Goal: Information Seeking & Learning: Learn about a topic

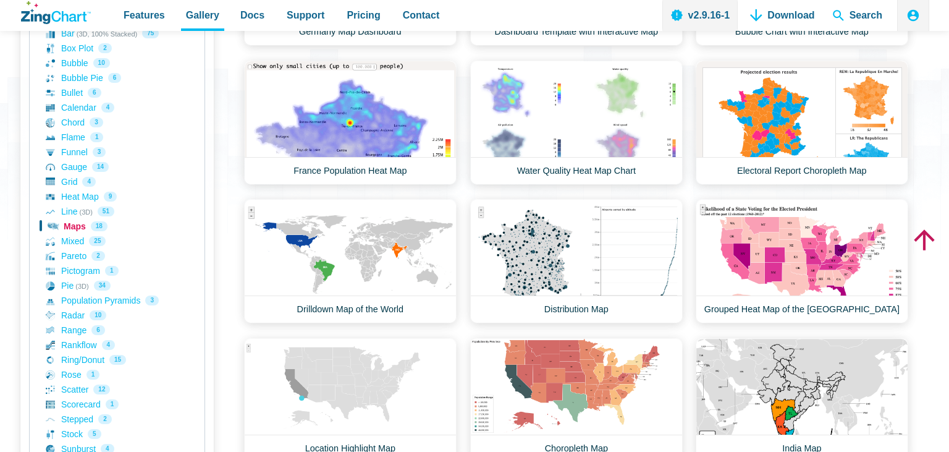
scroll to position [269, 0]
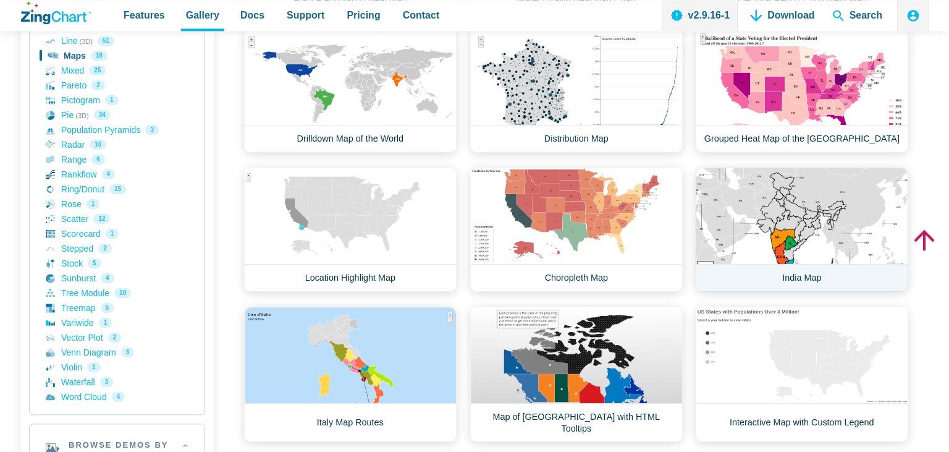
click at [781, 182] on link "India Map" at bounding box center [802, 229] width 212 height 124
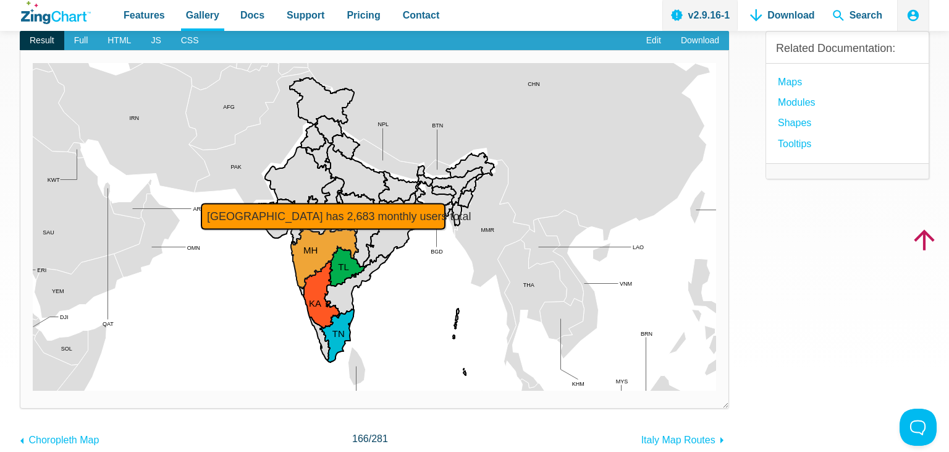
click at [33, 390] on area "Maharashtra has 2,683 monthly users total" at bounding box center [33, 390] width 0 height 0
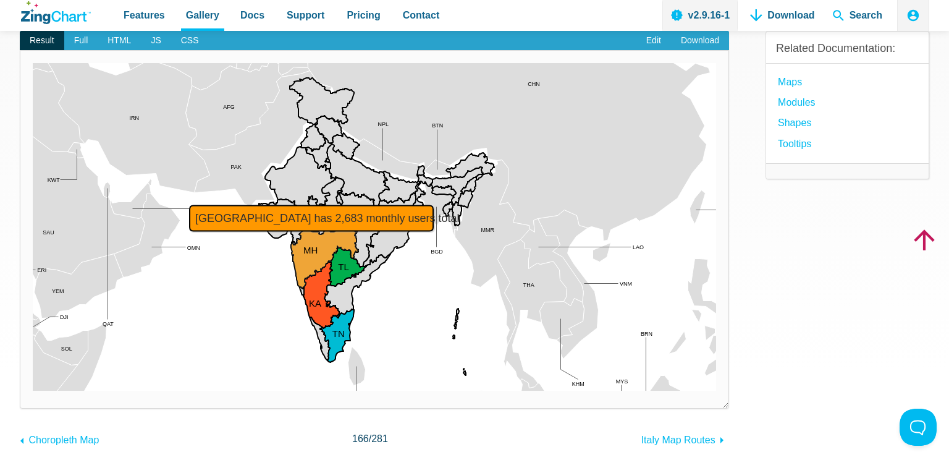
click at [33, 390] on area "Maharashtra has 2,683 monthly users total" at bounding box center [33, 390] width 0 height 0
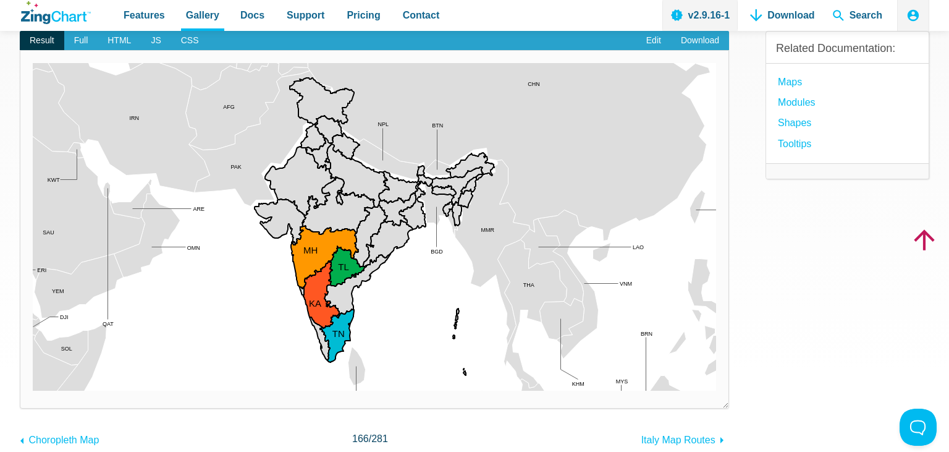
click at [33, 390] on area "Maharashtra has 2,683 monthly users total" at bounding box center [33, 390] width 0 height 0
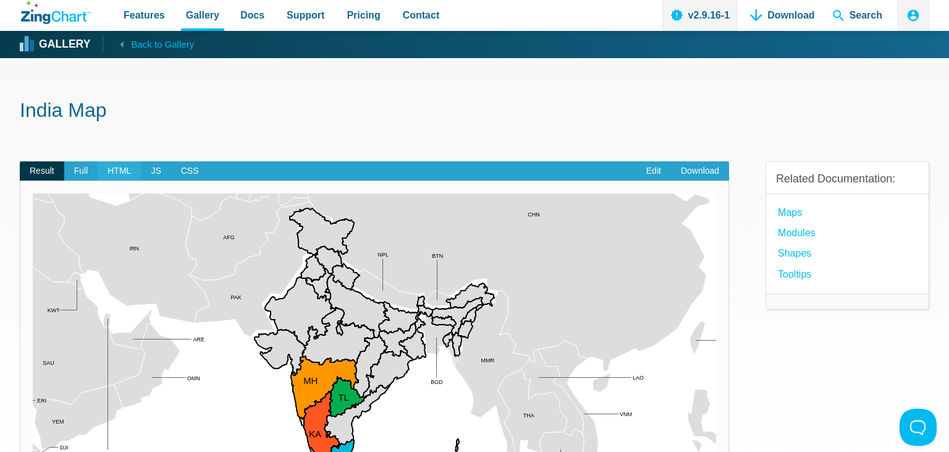
click at [117, 169] on span "HTML" at bounding box center [119, 171] width 43 height 20
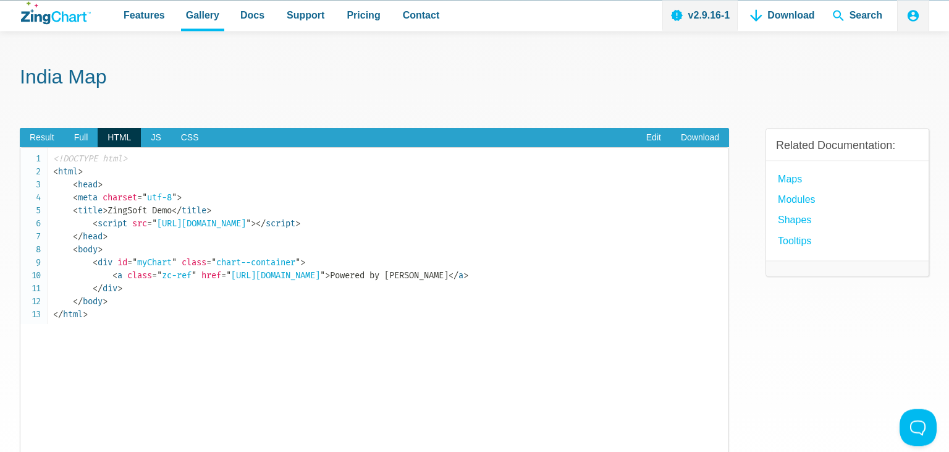
scroll to position [65, 0]
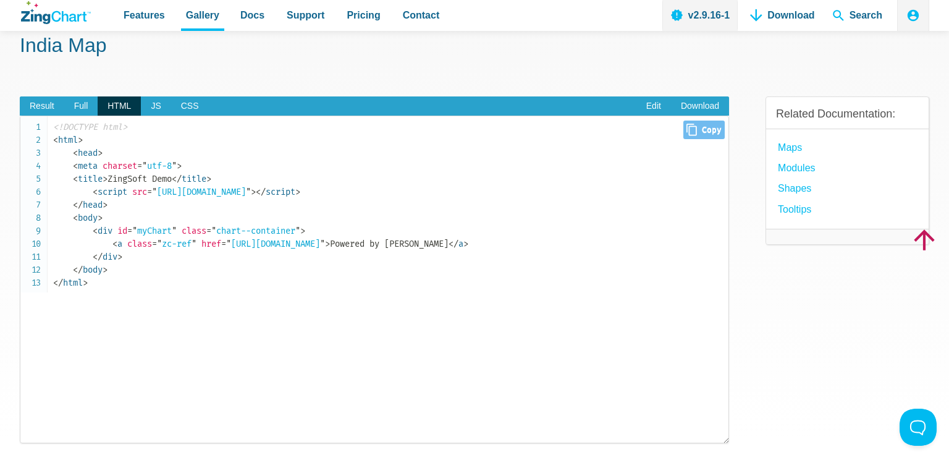
click at [229, 216] on code "<!DOCTYPE html> < html > < head > < meta charset = " utf-8 " > < title > ZingSo…" at bounding box center [390, 204] width 675 height 169
click at [75, 107] on span "Full" at bounding box center [81, 106] width 34 height 20
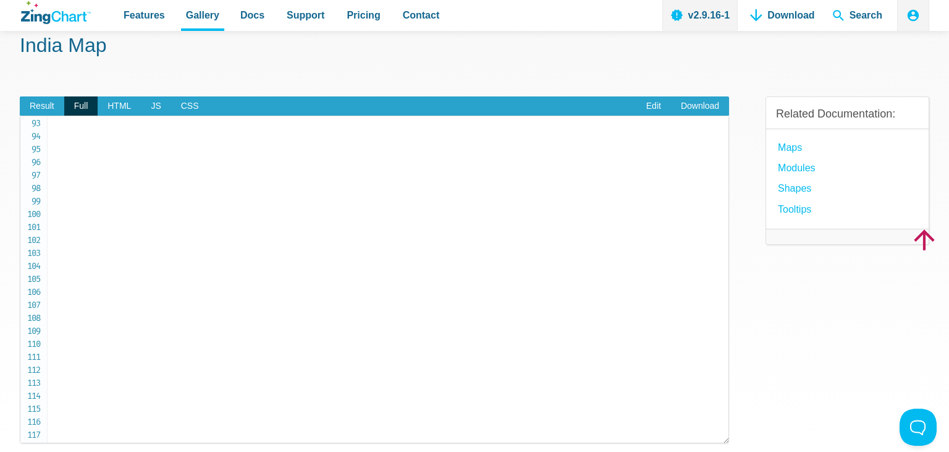
scroll to position [1122, 0]
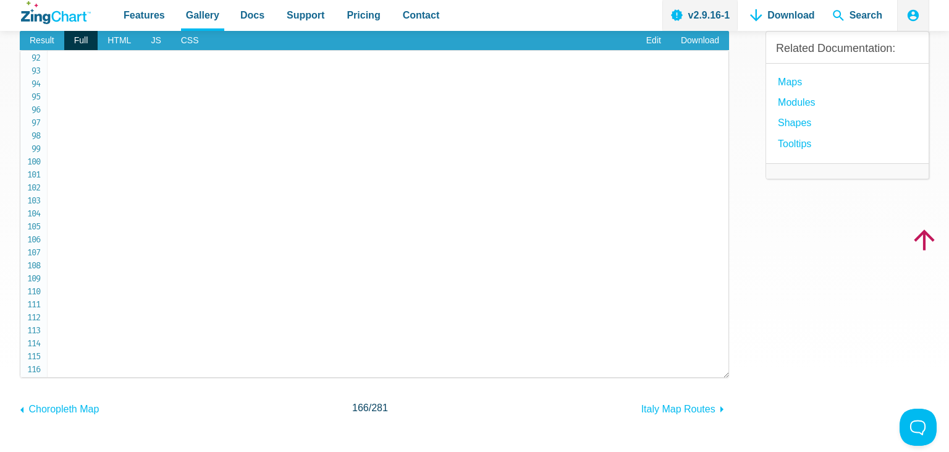
scroll to position [873, 0]
click at [148, 44] on span "JS" at bounding box center [156, 41] width 30 height 20
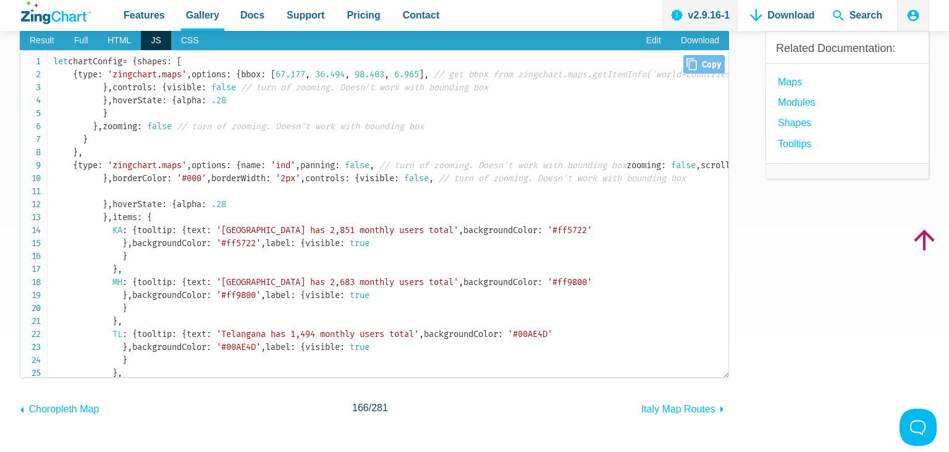
click at [819, 80] on span "'IND'" at bounding box center [831, 74] width 25 height 11
click at [557, 141] on code "let chartConfig = { shapes : [ { type : 'zingchart.maps' , options : { bbox : […" at bounding box center [390, 295] width 675 height 480
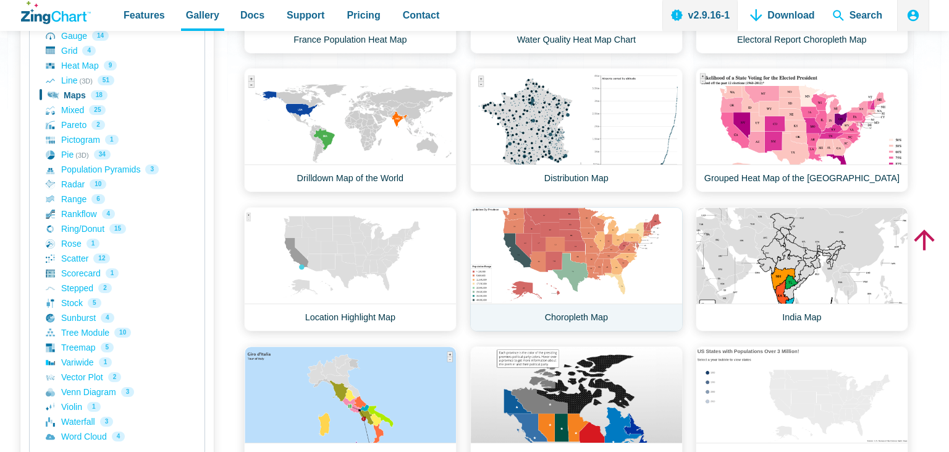
scroll to position [400, 0]
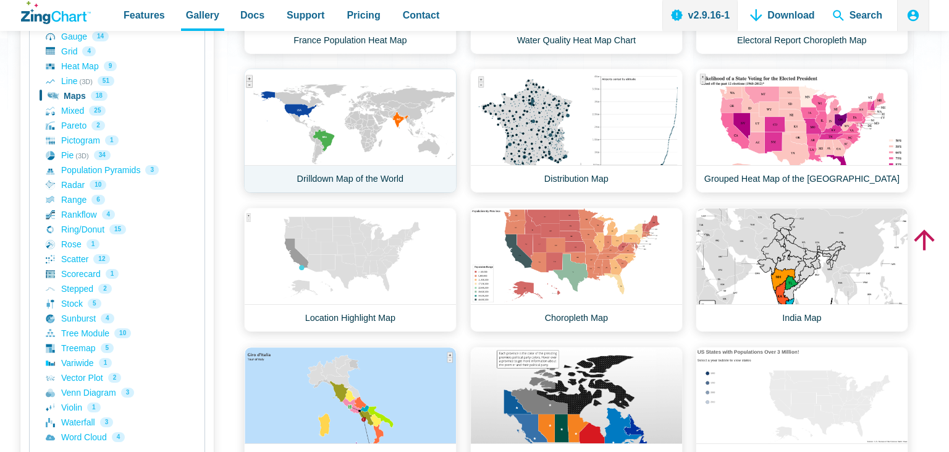
click at [369, 117] on link "Drilldown Map of the World" at bounding box center [350, 131] width 212 height 124
click at [380, 179] on link "Drilldown Map of the World" at bounding box center [350, 131] width 212 height 124
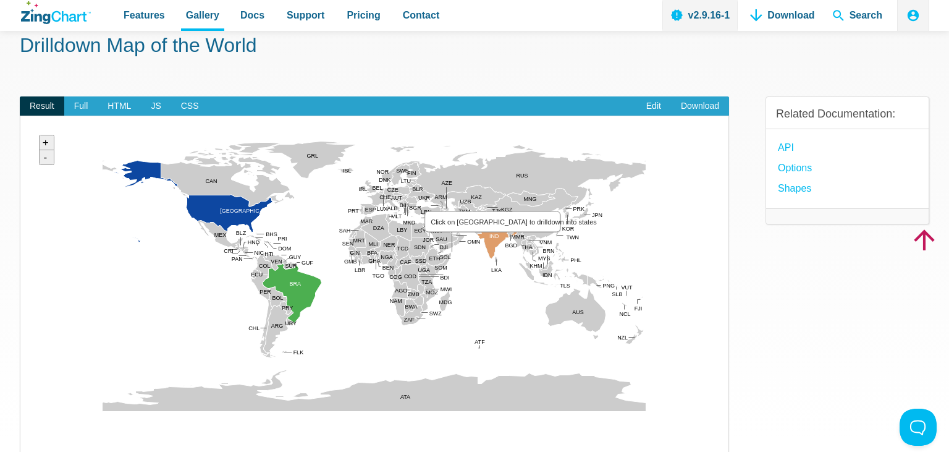
click at [33, 425] on area "Click on India to drilldown into states" at bounding box center [33, 425] width 0 height 0
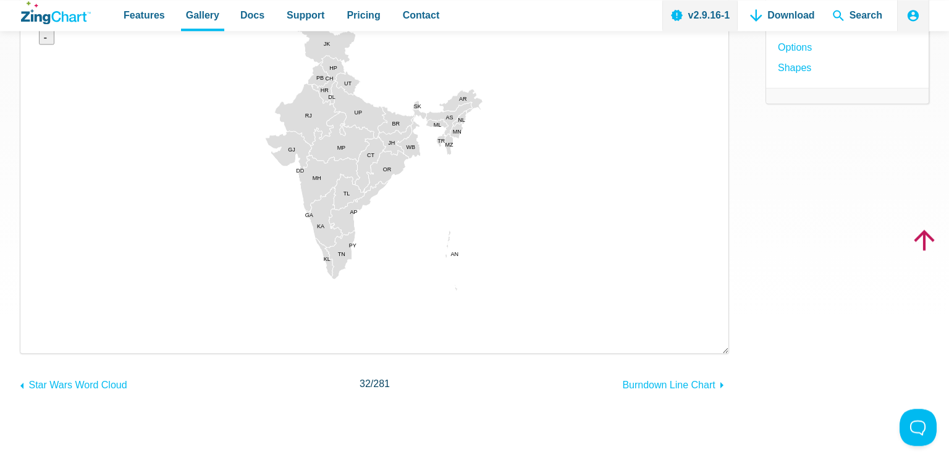
scroll to position [130, 0]
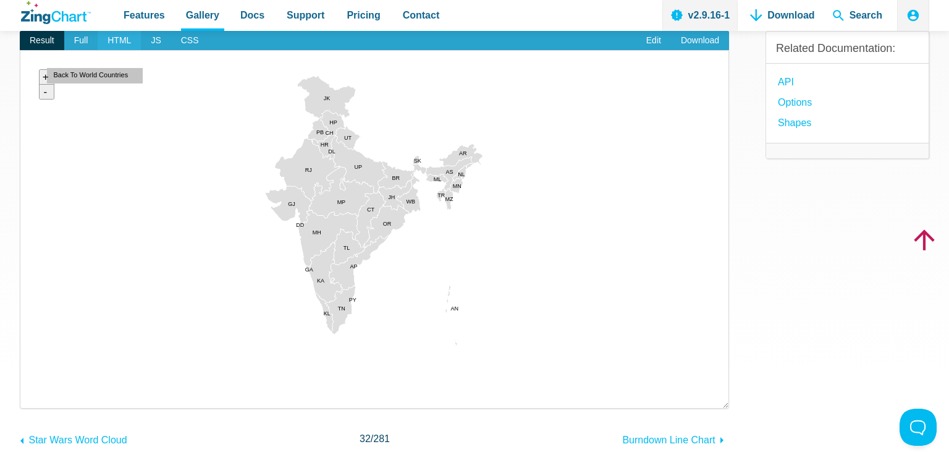
click at [114, 38] on span "HTML" at bounding box center [119, 41] width 43 height 20
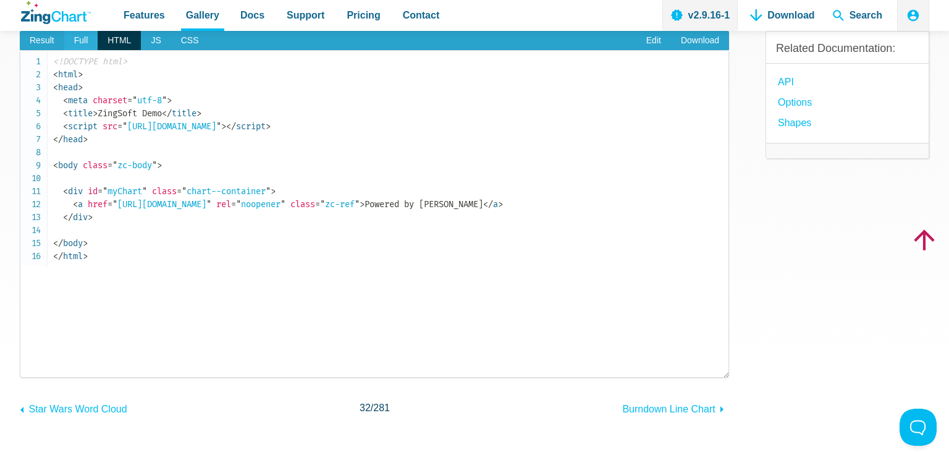
click at [78, 45] on span "Full" at bounding box center [81, 41] width 34 height 20
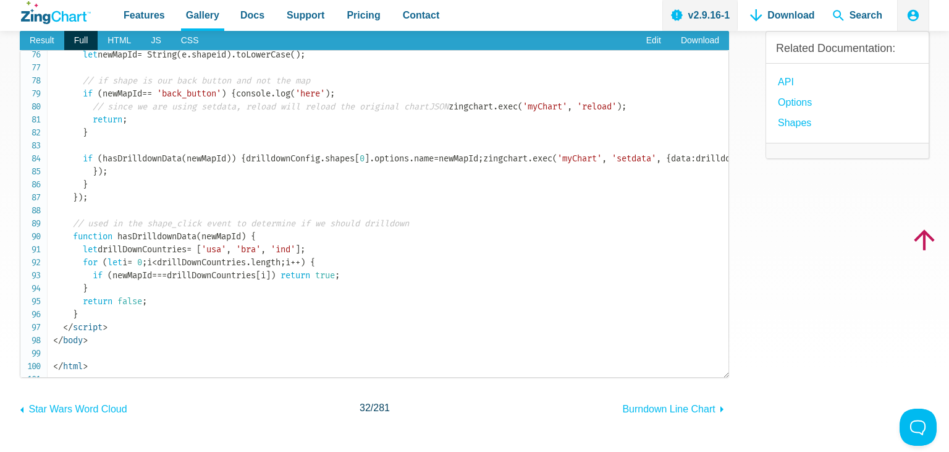
scroll to position [934, 0]
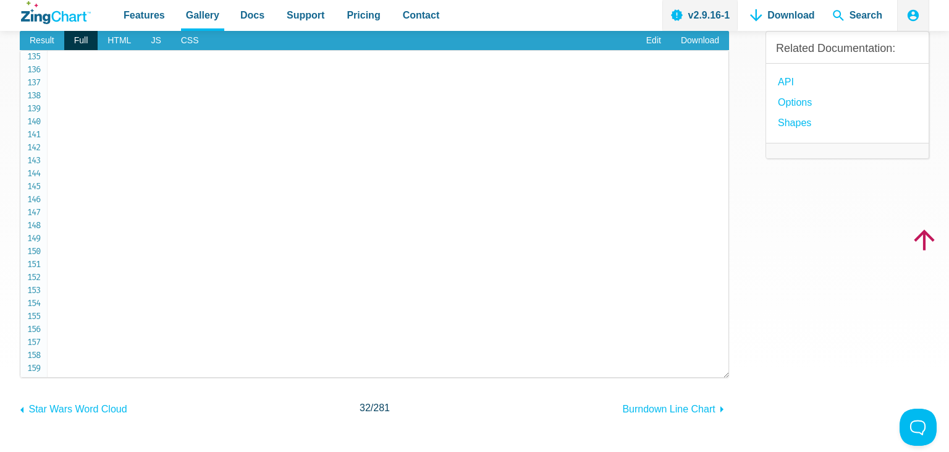
scroll to position [1796, 0]
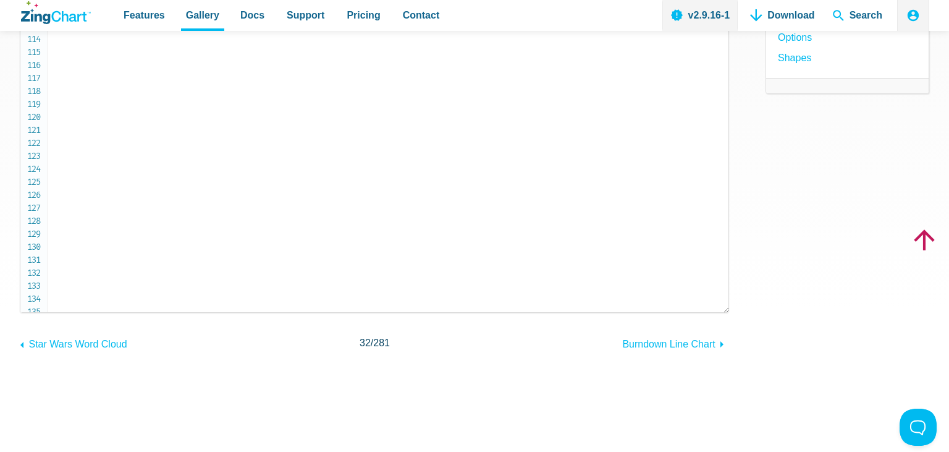
scroll to position [0, 0]
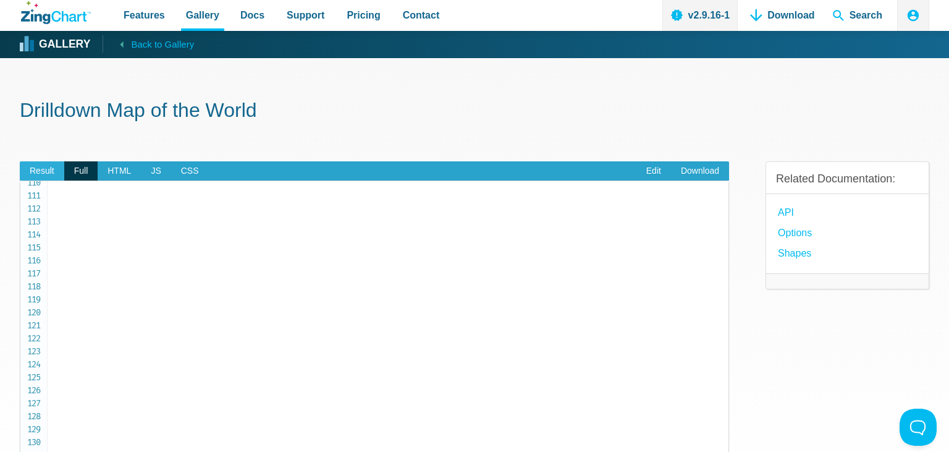
click at [49, 163] on span "Result" at bounding box center [42, 171] width 44 height 20
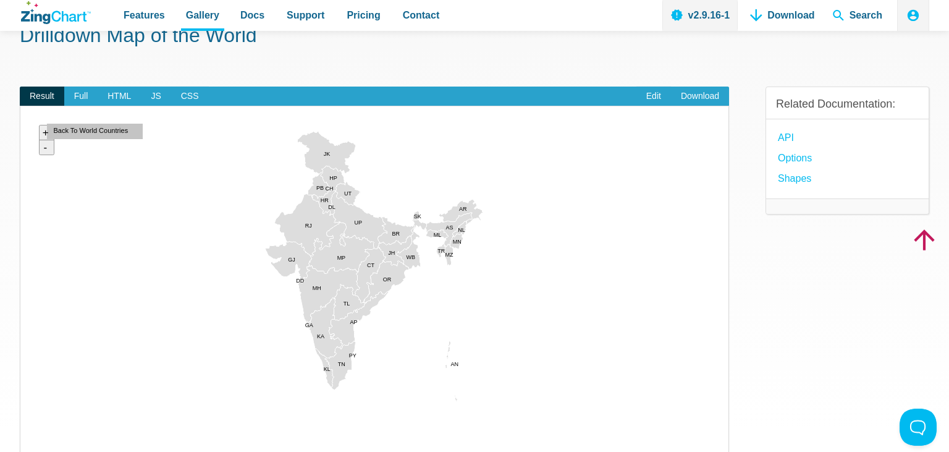
scroll to position [65, 0]
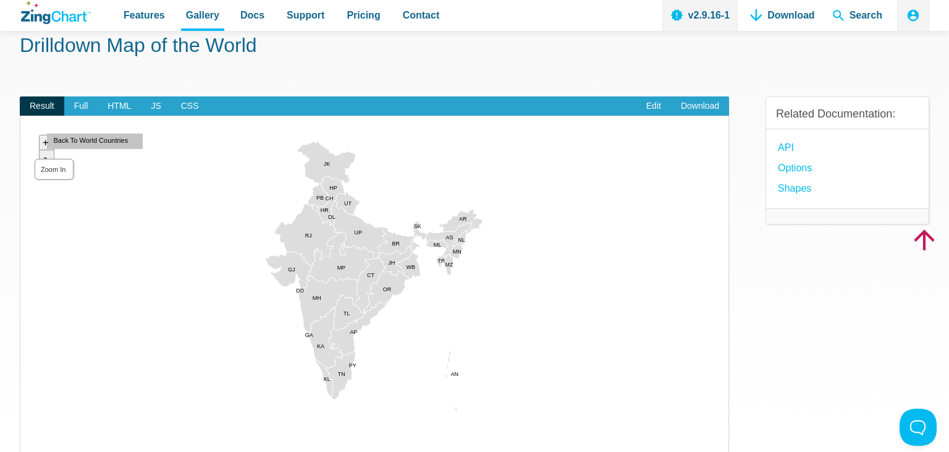
click at [33, 425] on area "Zoom In" at bounding box center [33, 425] width 0 height 0
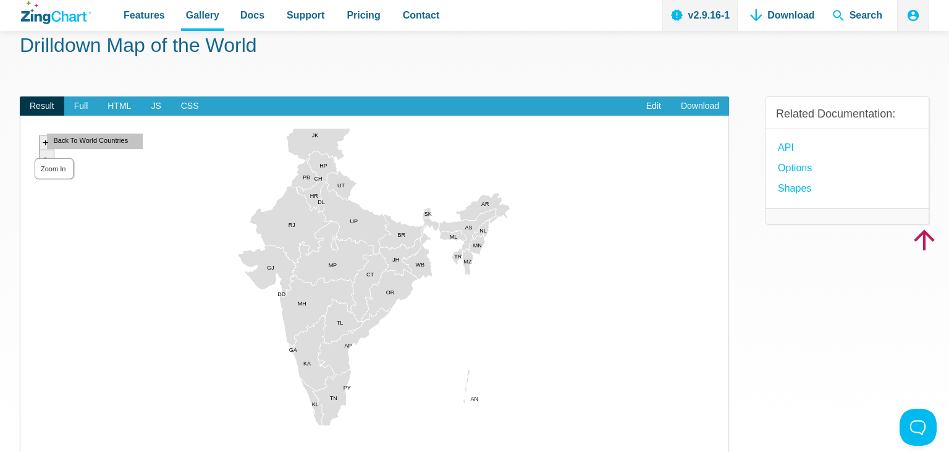
click at [33, 425] on area "Zoom In" at bounding box center [33, 425] width 0 height 0
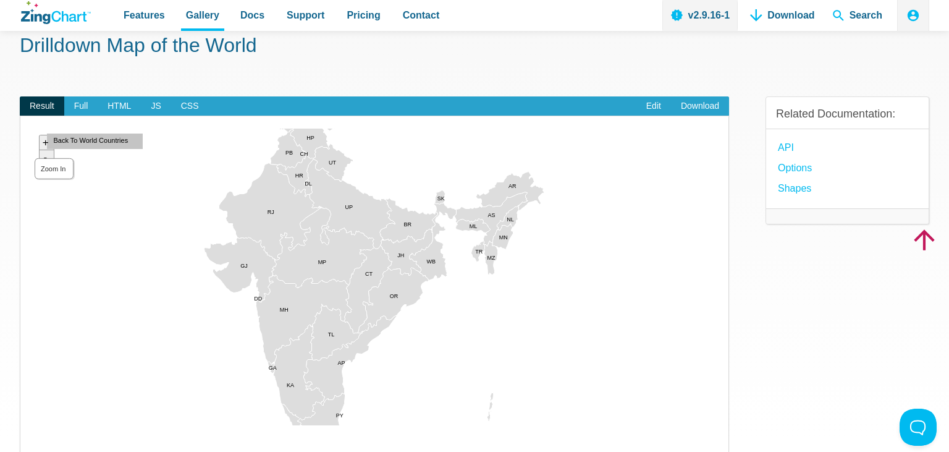
click at [33, 425] on area "Zoom In" at bounding box center [33, 425] width 0 height 0
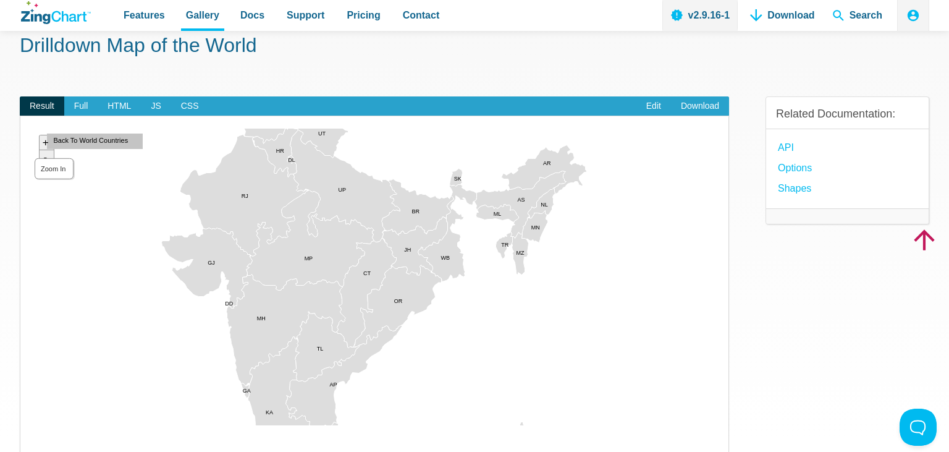
click at [33, 425] on area "Zoom In" at bounding box center [33, 425] width 0 height 0
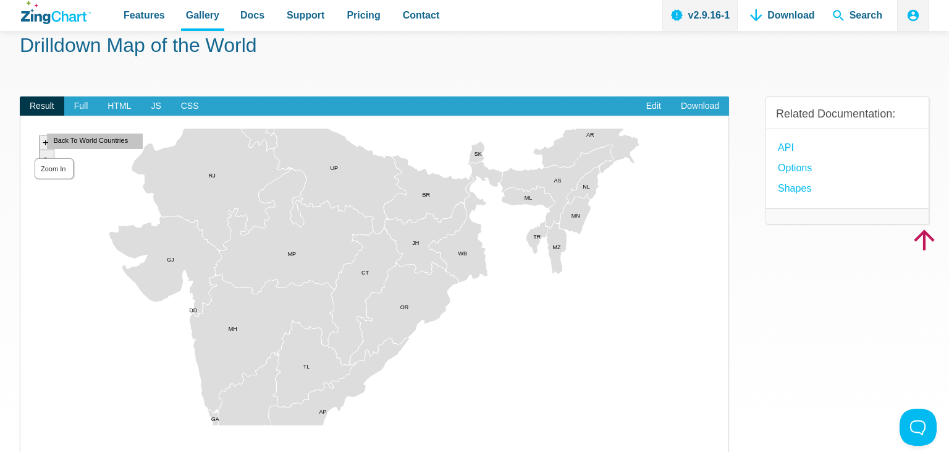
click at [33, 425] on area "Zoom In" at bounding box center [33, 425] width 0 height 0
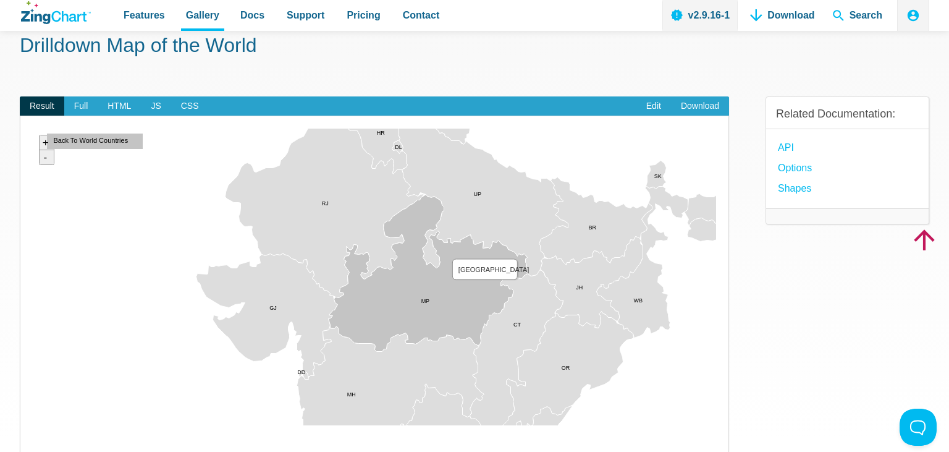
drag, startPoint x: 331, startPoint y: 238, endPoint x: 449, endPoint y: 290, distance: 128.9
click at [33, 425] on area "Madhya Pradesh" at bounding box center [33, 425] width 0 height 0
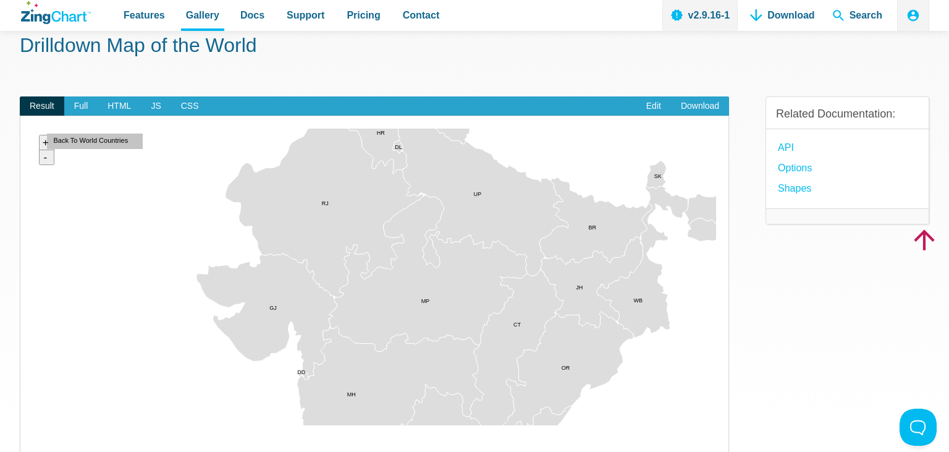
click at [33, 425] on area "Madhya Pradesh" at bounding box center [33, 425] width 0 height 0
click at [33, 425] on area "Zoom Out" at bounding box center [33, 425] width 0 height 0
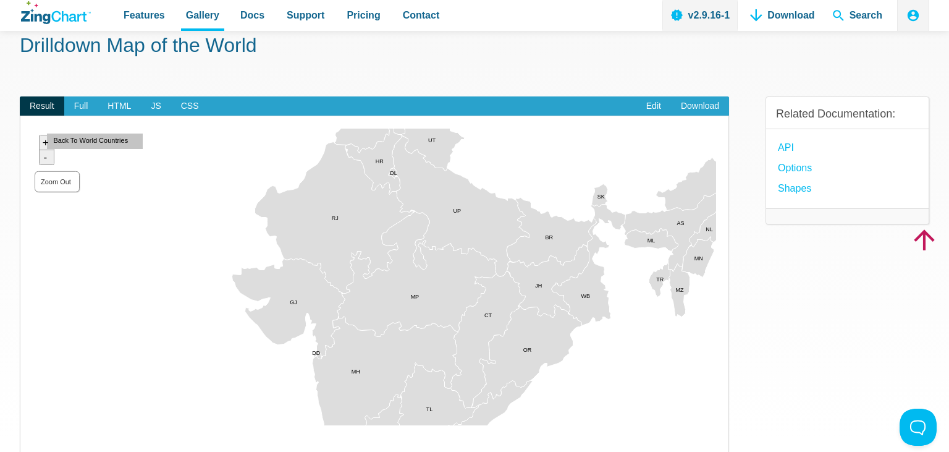
click at [33, 425] on area "Zoom Out" at bounding box center [33, 425] width 0 height 0
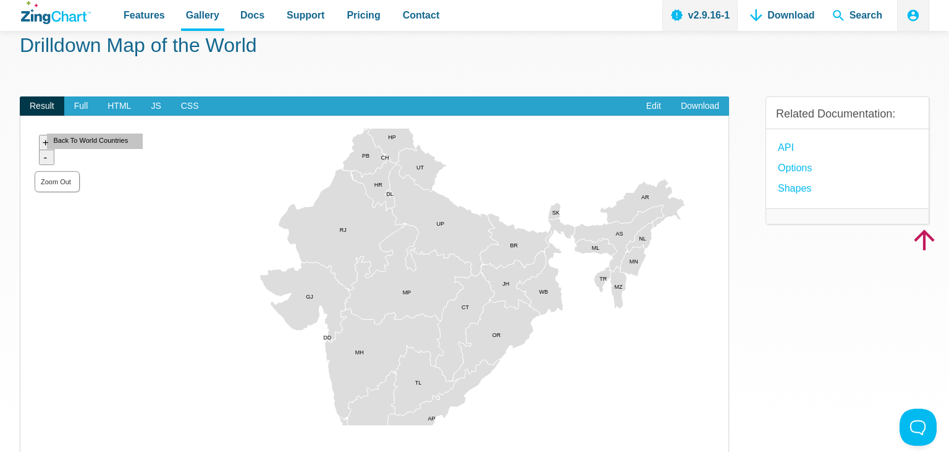
click at [33, 425] on area "Zoom Out" at bounding box center [33, 425] width 0 height 0
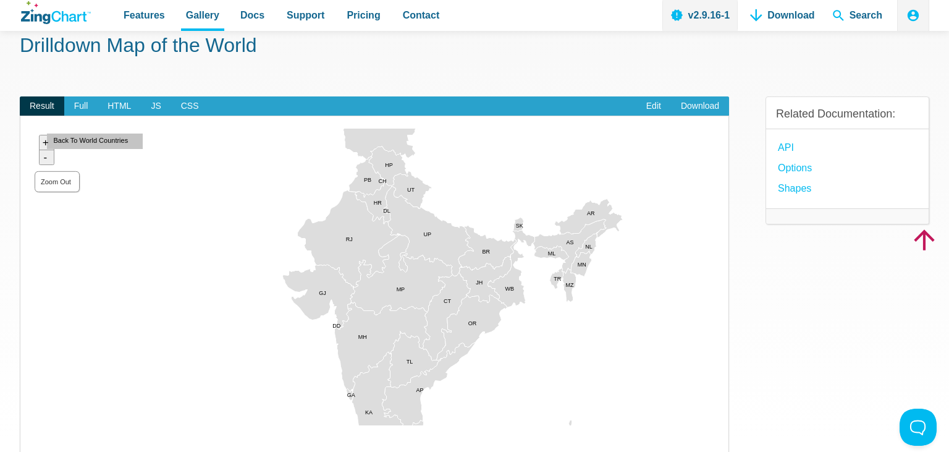
click at [33, 425] on area "Zoom Out" at bounding box center [33, 425] width 0 height 0
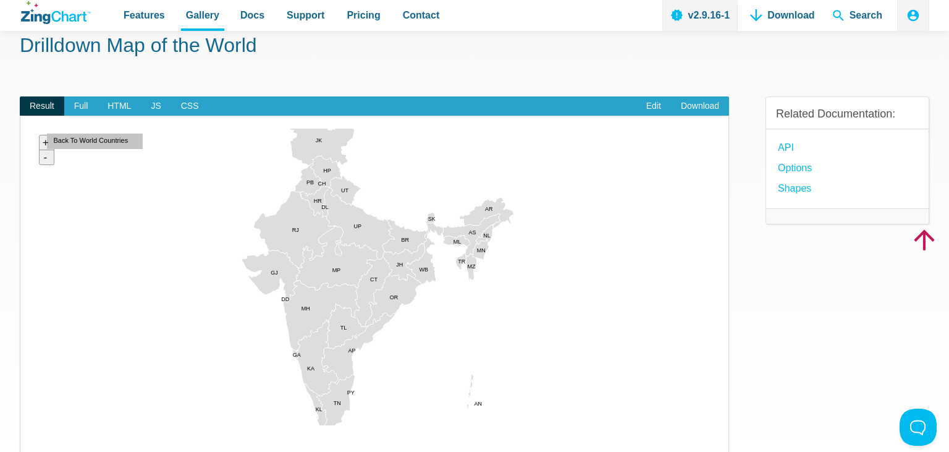
click at [47, 106] on span "Result" at bounding box center [42, 106] width 44 height 20
click at [33, 425] on area "Back To World Countries" at bounding box center [33, 425] width 0 height 0
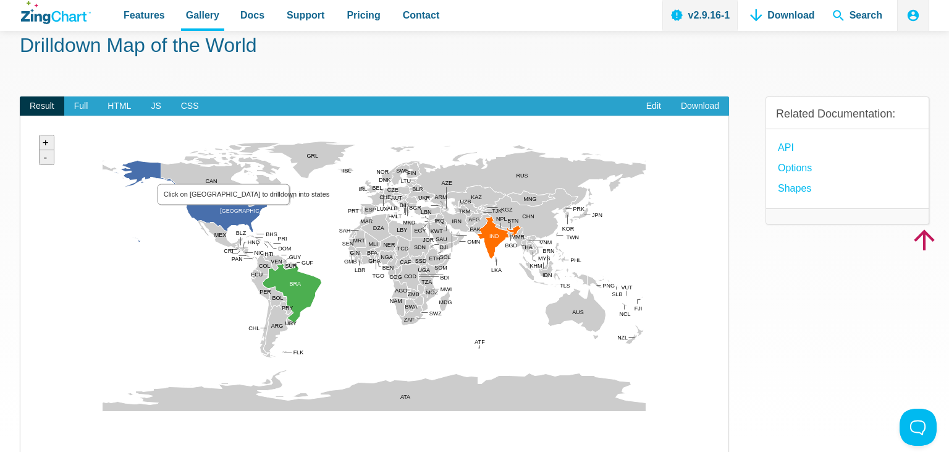
click at [33, 425] on area "Click on USA to drilldown into states" at bounding box center [33, 425] width 0 height 0
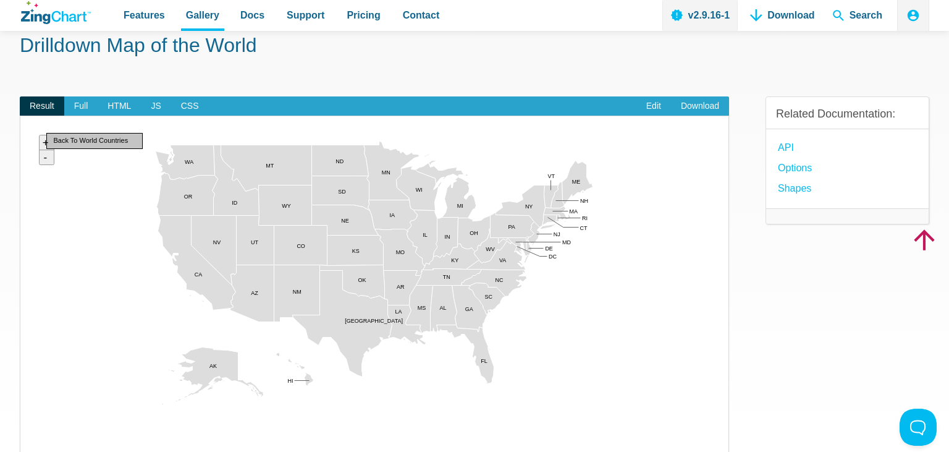
click at [33, 425] on area "Back To World Countries" at bounding box center [33, 425] width 0 height 0
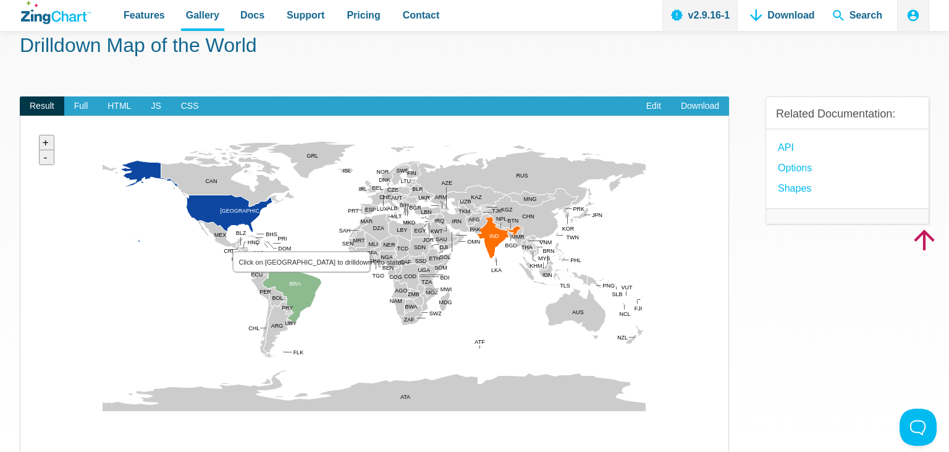
click at [33, 425] on area "Click on Brazil to drilldown into states" at bounding box center [33, 425] width 0 height 0
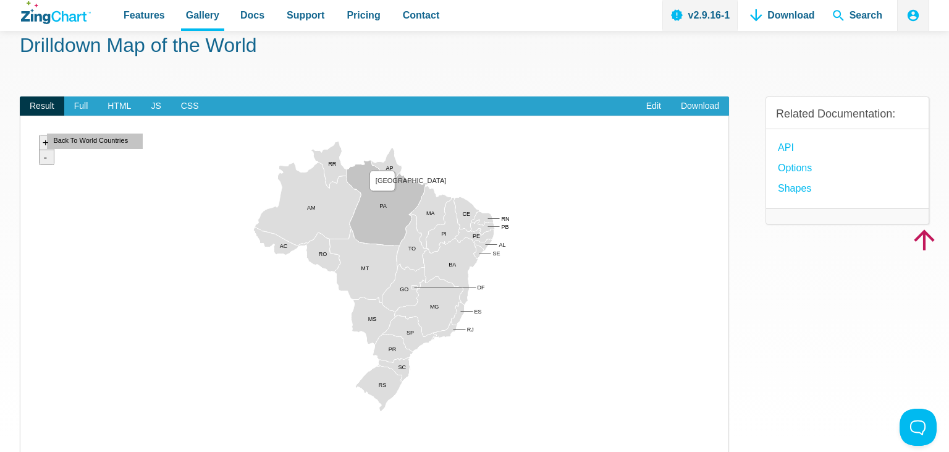
click at [33, 425] on area "Pará" at bounding box center [33, 425] width 0 height 0
